Goal: Check status

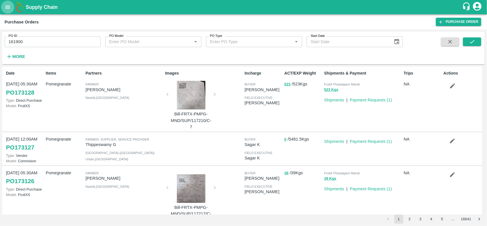
click at [3, 9] on button "open drawer" at bounding box center [7, 7] width 13 height 13
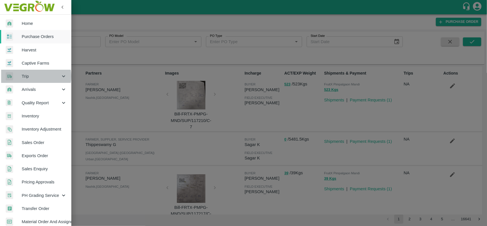
click at [29, 77] on span "Trip" at bounding box center [41, 76] width 39 height 6
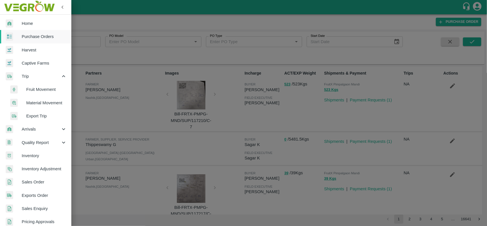
click at [39, 103] on span "Material Movement" at bounding box center [46, 103] width 41 height 6
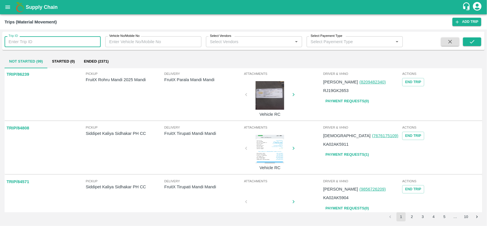
click at [49, 47] on input "Trip ID" at bounding box center [53, 41] width 96 height 11
paste input "86894"
type input "86894"
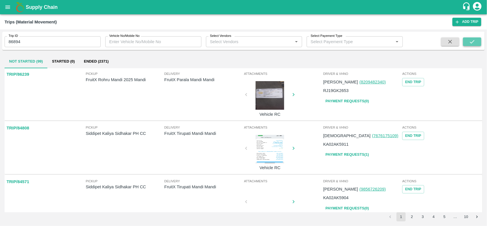
click at [473, 40] on icon "submit" at bounding box center [472, 42] width 6 height 6
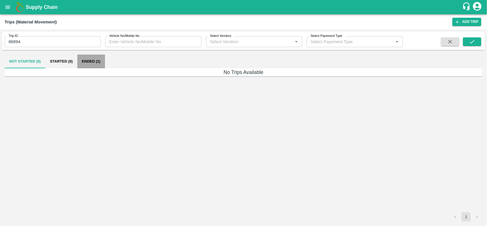
click at [96, 59] on button "Ended (1)" at bounding box center [91, 62] width 28 height 14
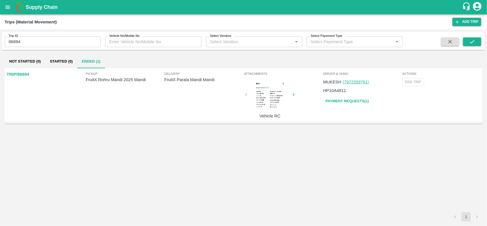
click at [176, 82] on p "FruitX Parala Mandi Mandi" at bounding box center [203, 80] width 79 height 6
copy p "FruitX Parala Mandi Mandi"
click at [176, 82] on p "FruitX Parala Mandi Mandi" at bounding box center [203, 80] width 79 height 6
